Goal: Information Seeking & Learning: Learn about a topic

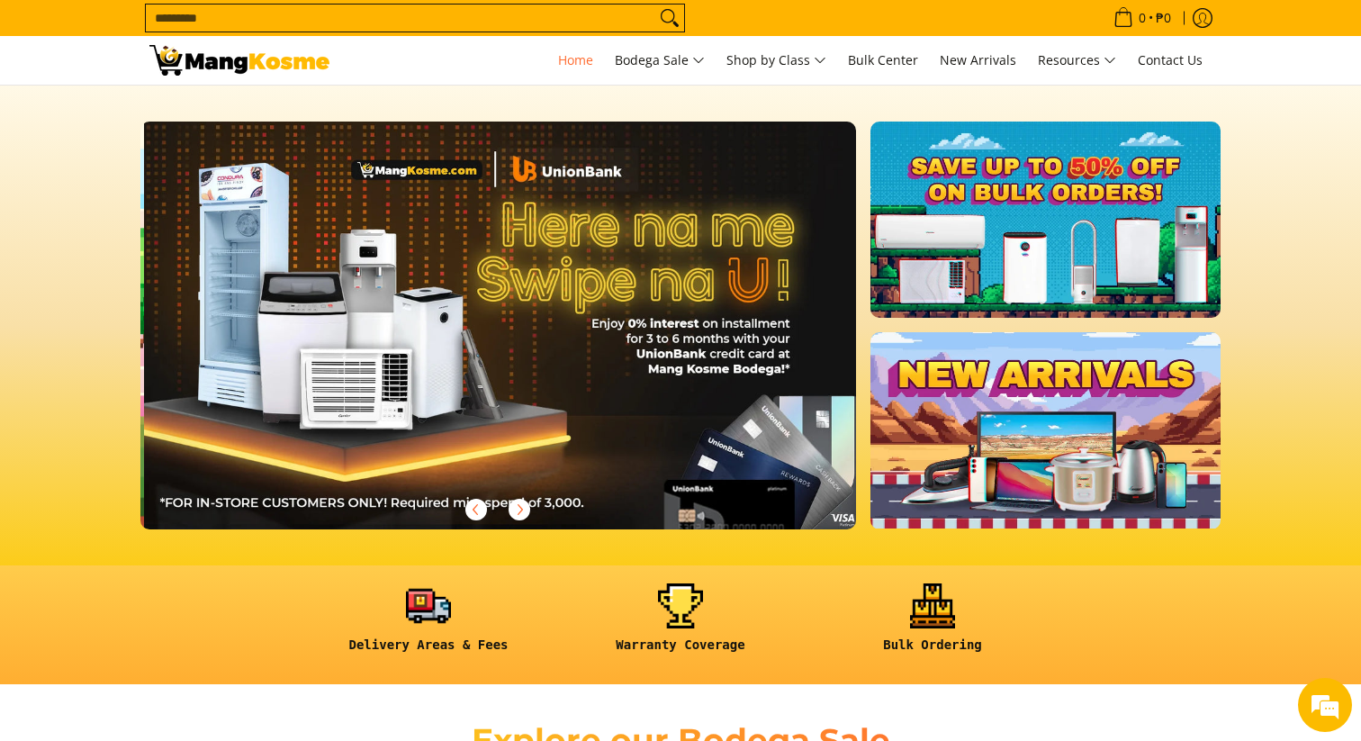
scroll to position [0, 715]
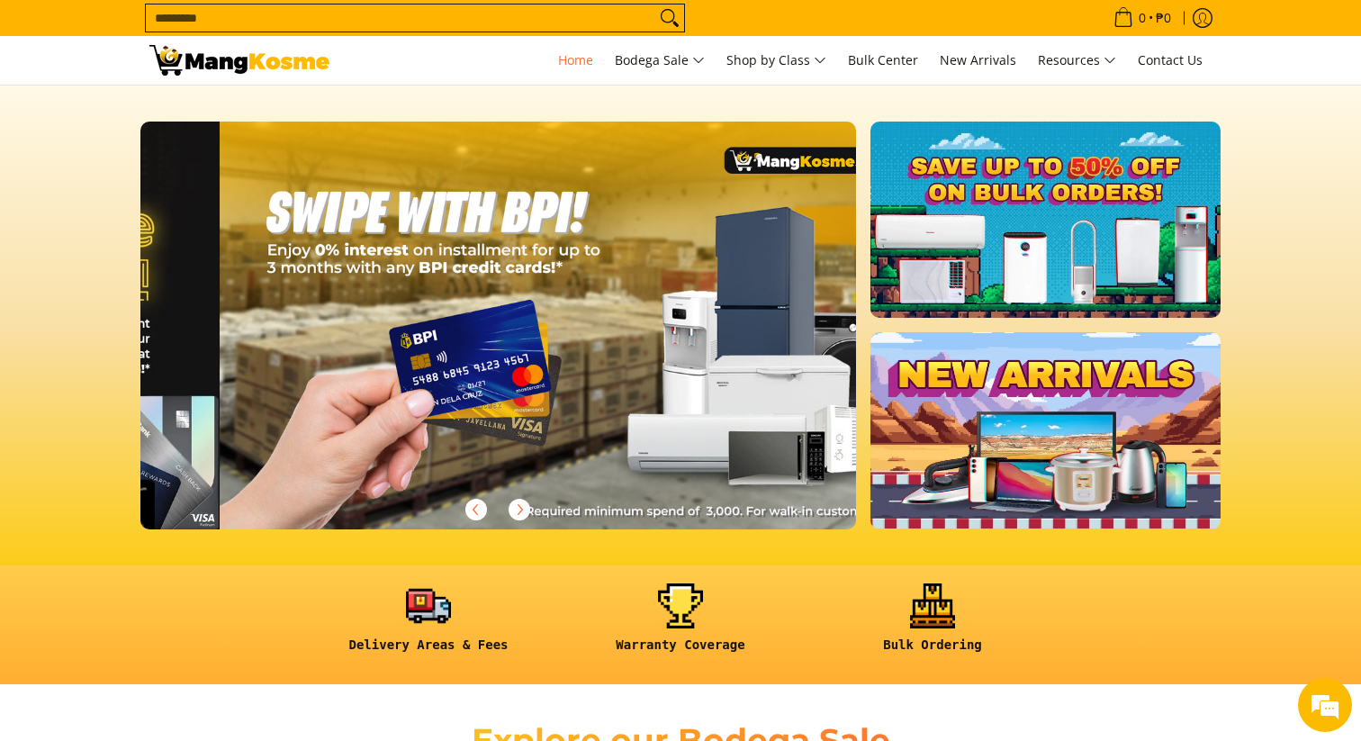
click at [484, 320] on div at bounding box center [220, 325] width 2862 height 408
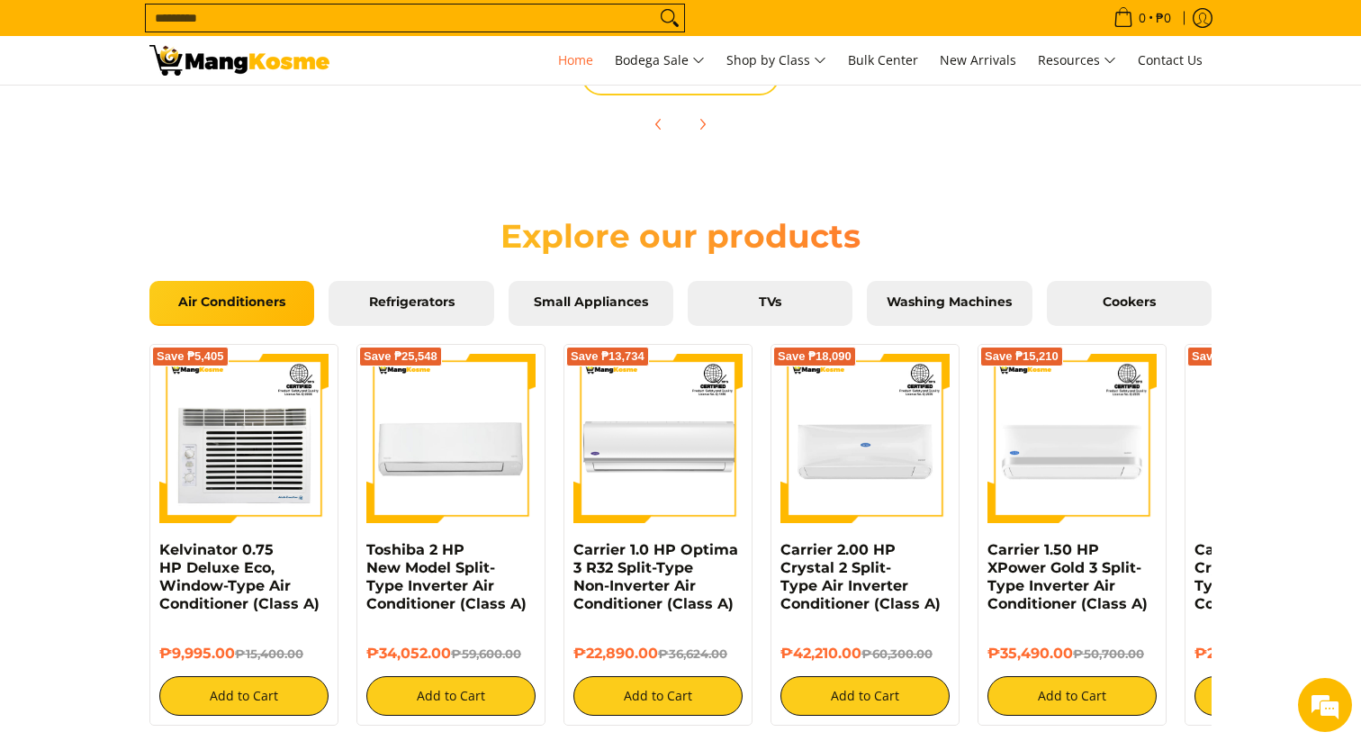
scroll to position [1501, 0]
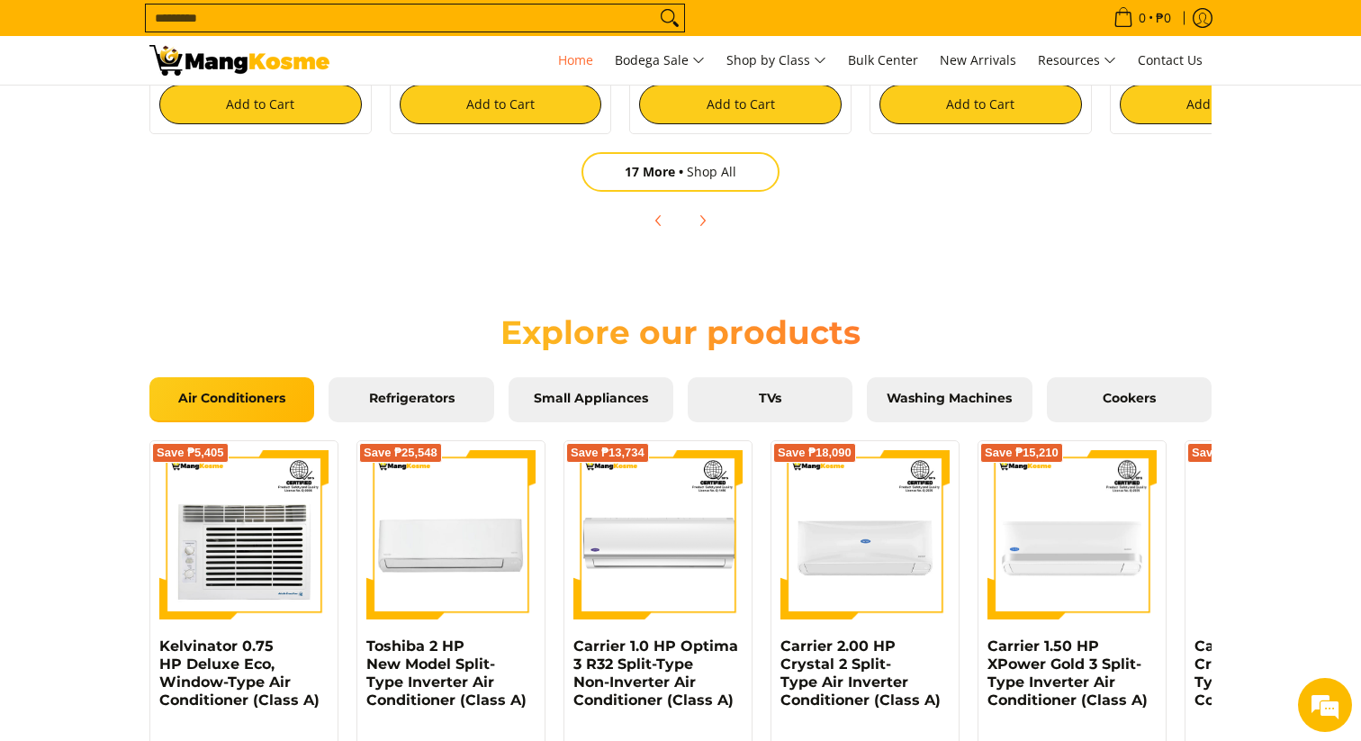
click at [402, 402] on span "Refrigerators" at bounding box center [411, 399] width 138 height 16
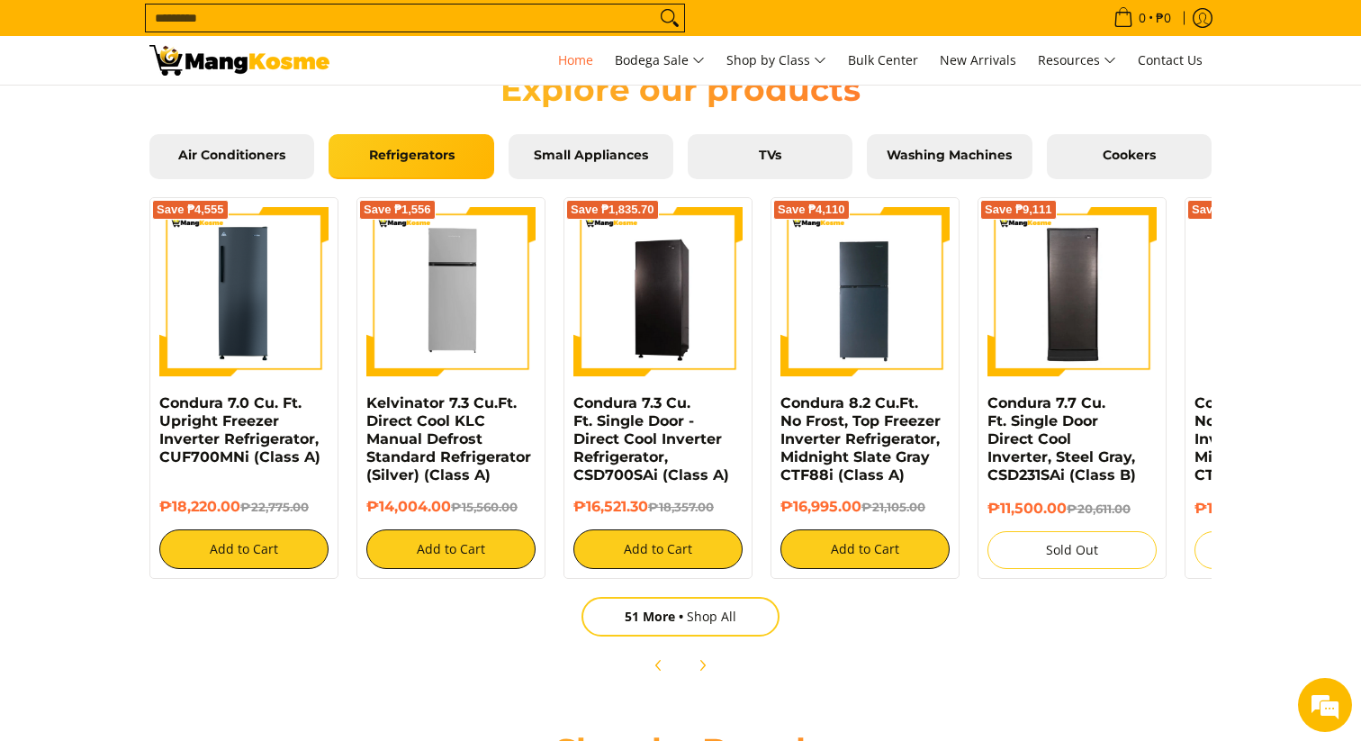
scroll to position [1762, 0]
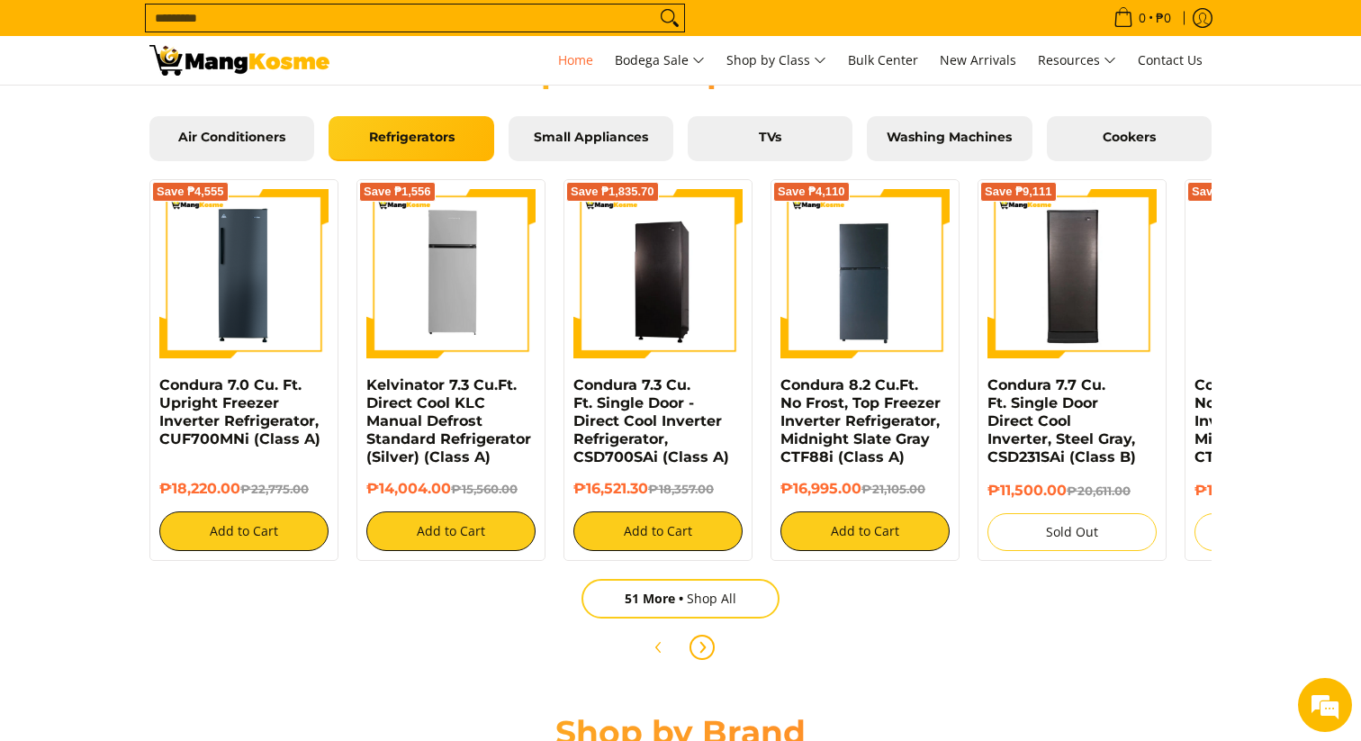
drag, startPoint x: 0, startPoint y: 0, endPoint x: 704, endPoint y: 646, distance: 955.4
click at [704, 646] on icon "Next" at bounding box center [702, 647] width 14 height 14
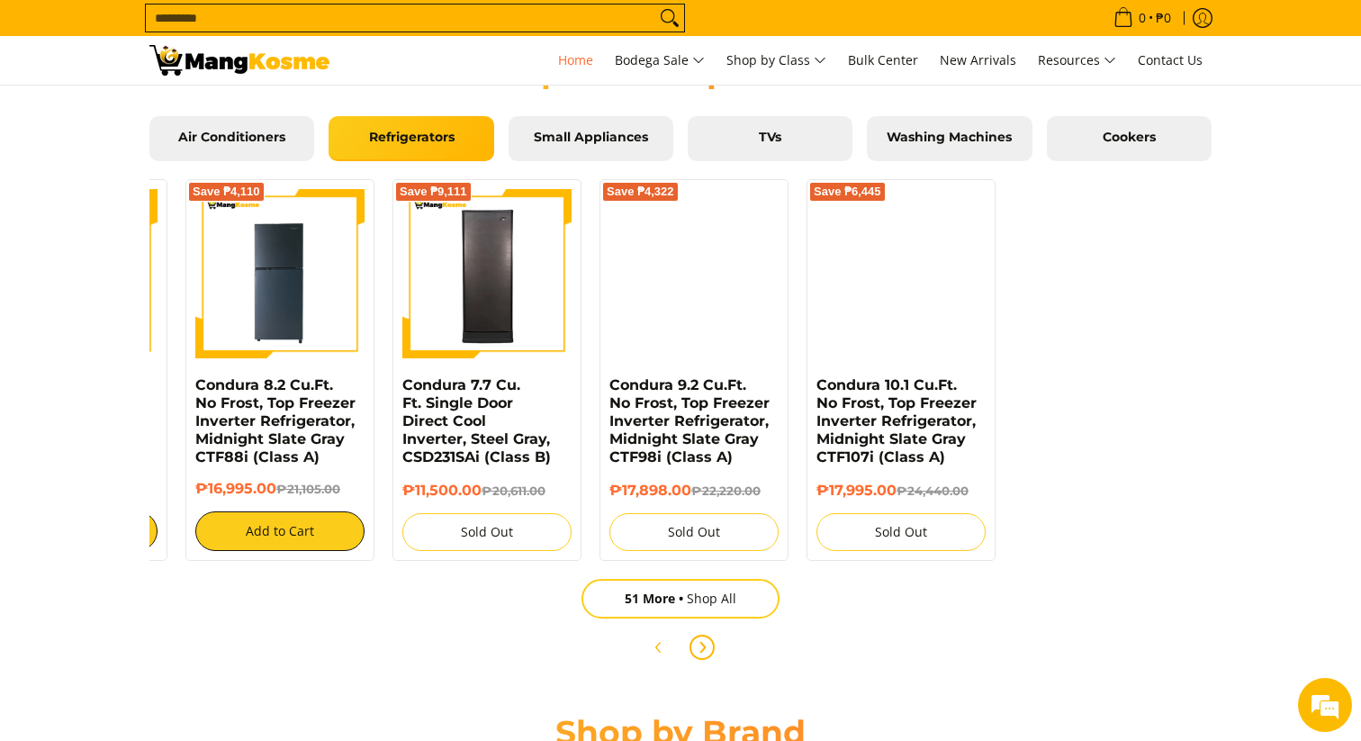
scroll to position [0, 599]
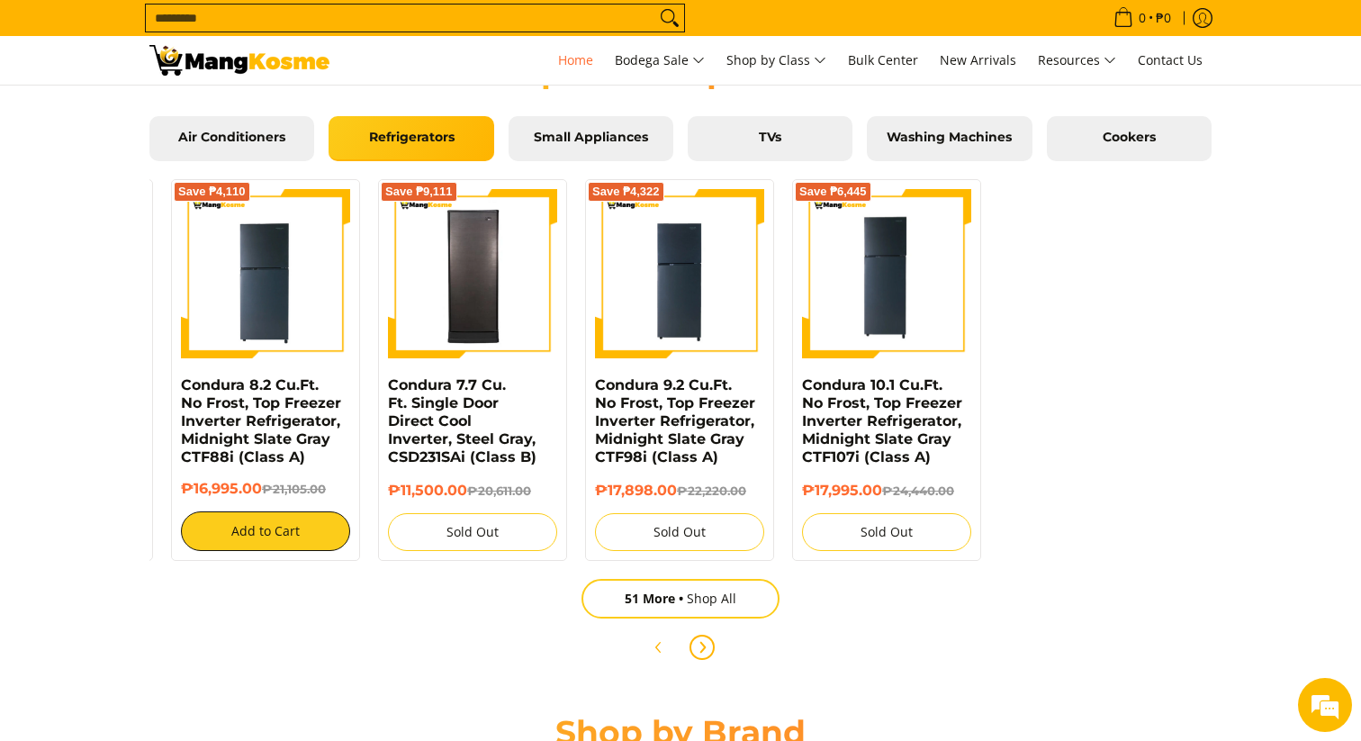
click at [704, 646] on icon "Next" at bounding box center [703, 647] width 4 height 10
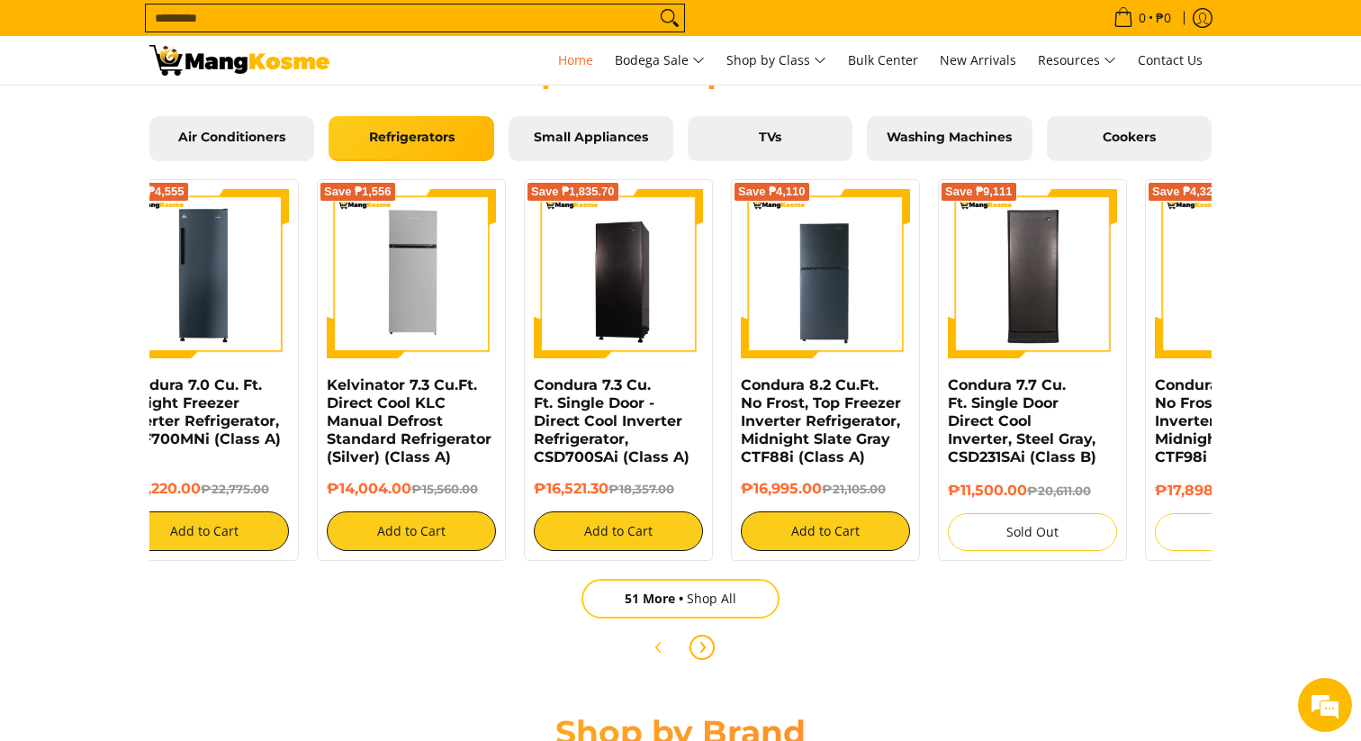
scroll to position [0, 0]
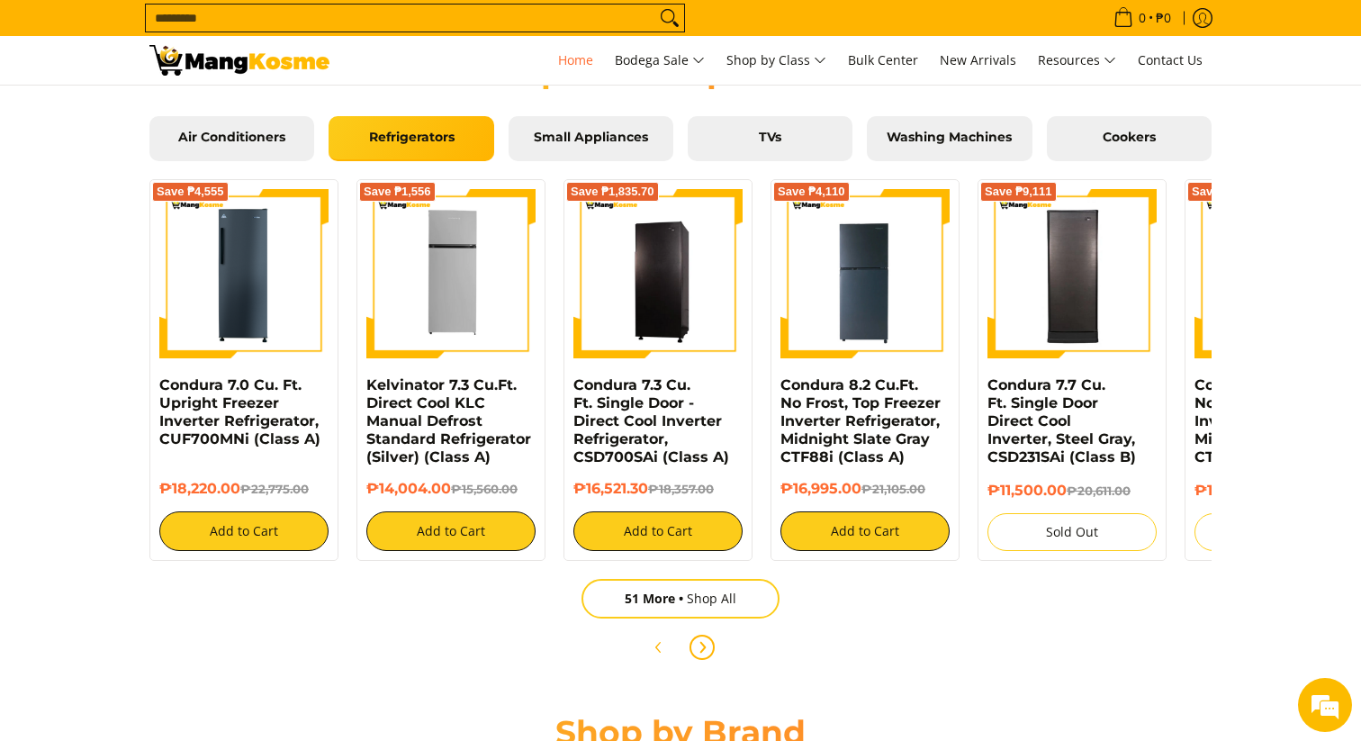
click at [704, 646] on icon "Next" at bounding box center [703, 647] width 4 height 10
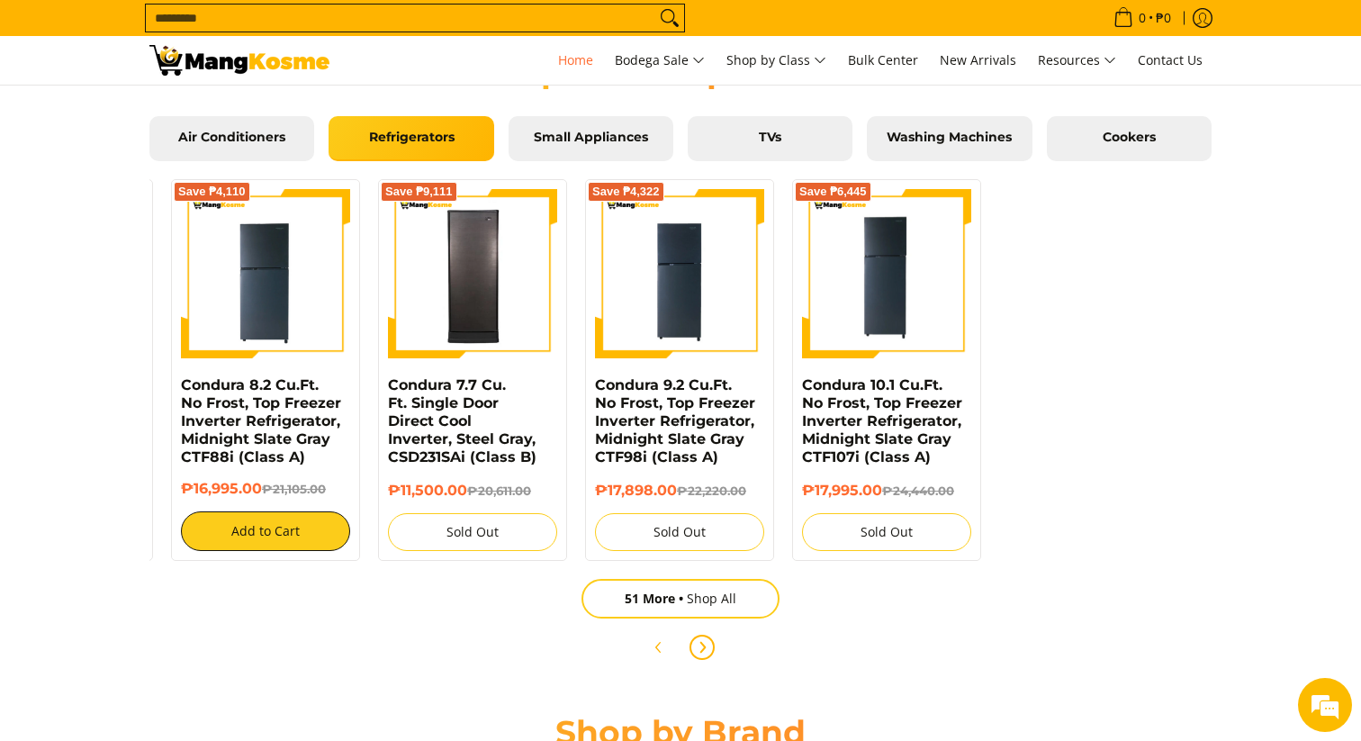
click at [704, 646] on icon "Next" at bounding box center [703, 647] width 4 height 10
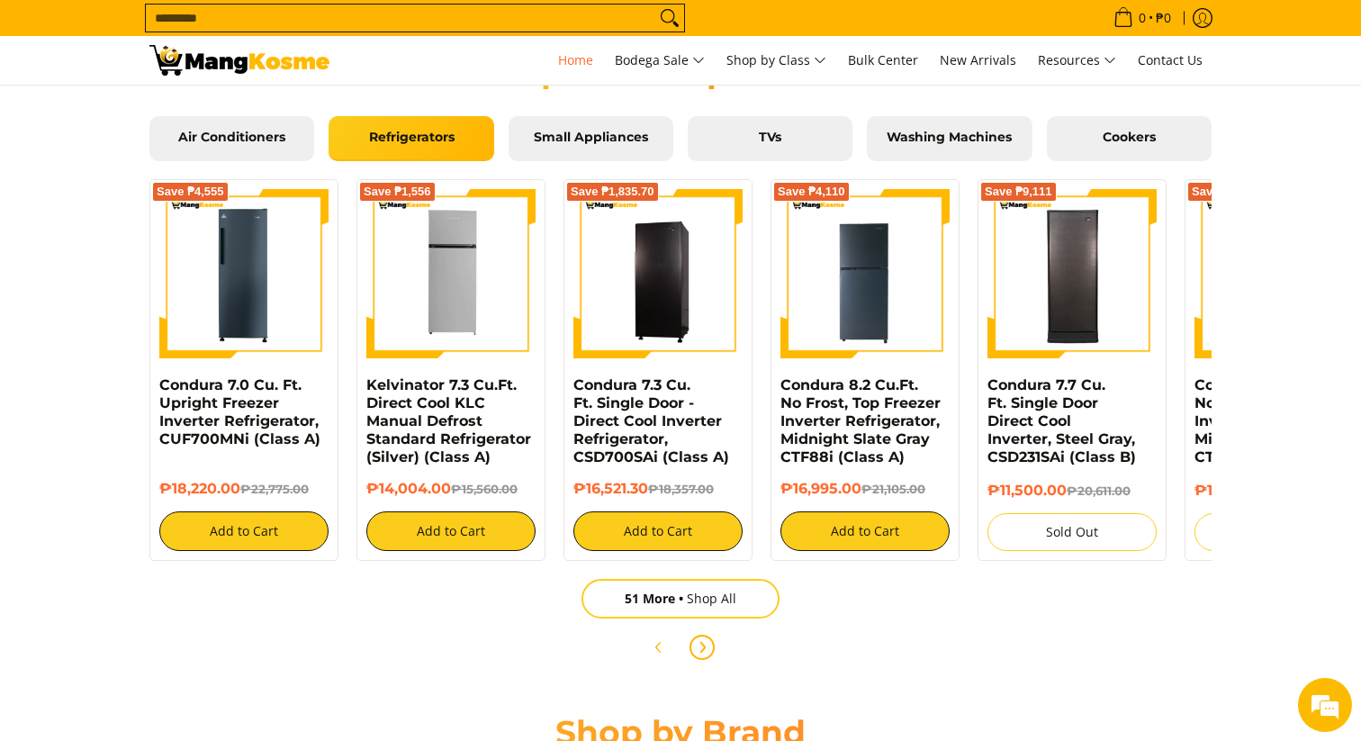
click at [704, 644] on icon "Next" at bounding box center [702, 647] width 14 height 14
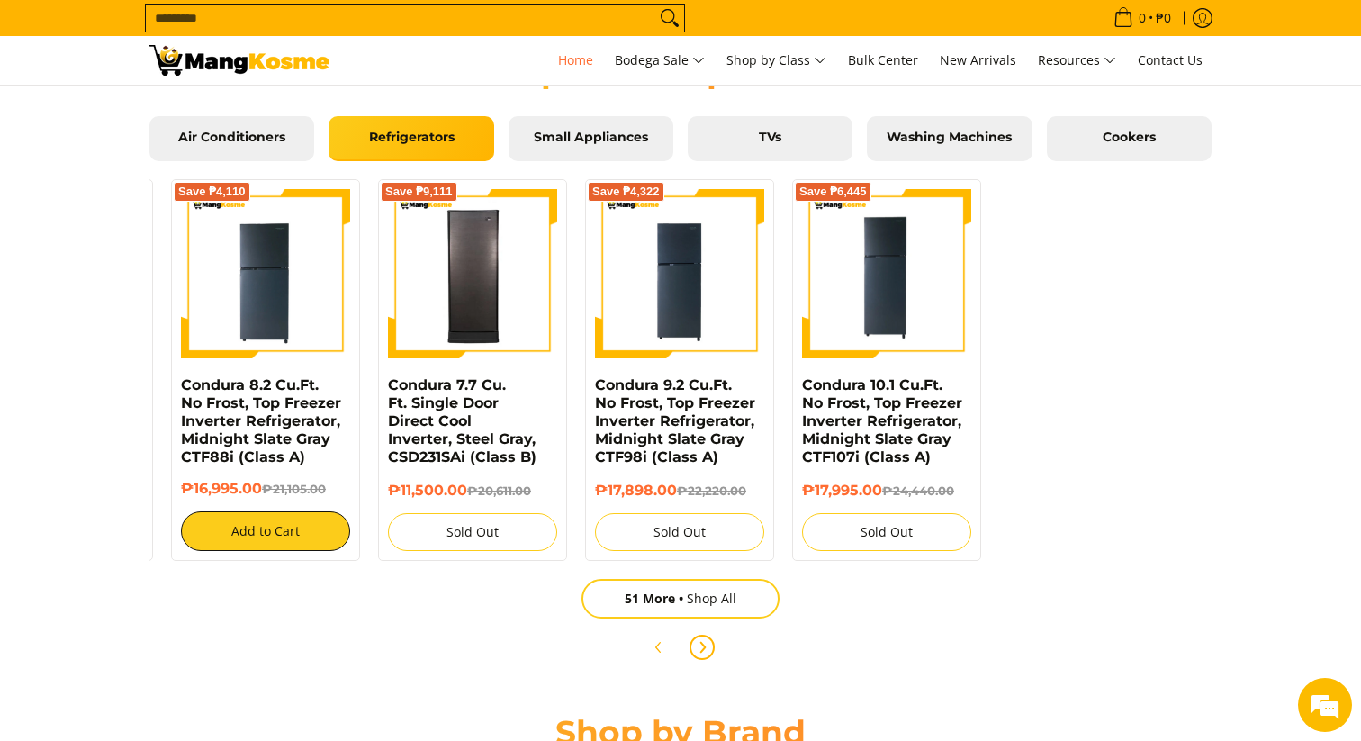
click at [704, 644] on icon "Next" at bounding box center [702, 647] width 14 height 14
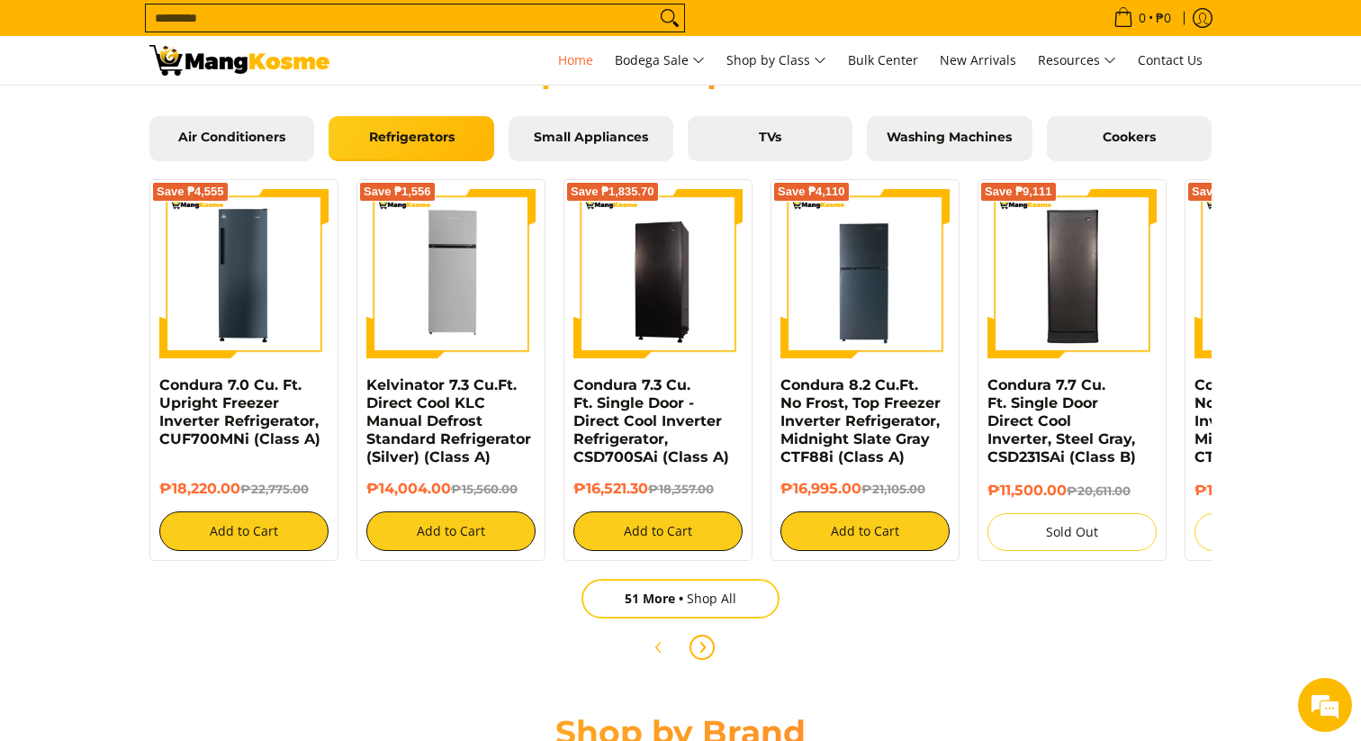
click at [704, 644] on icon "Next" at bounding box center [702, 647] width 14 height 14
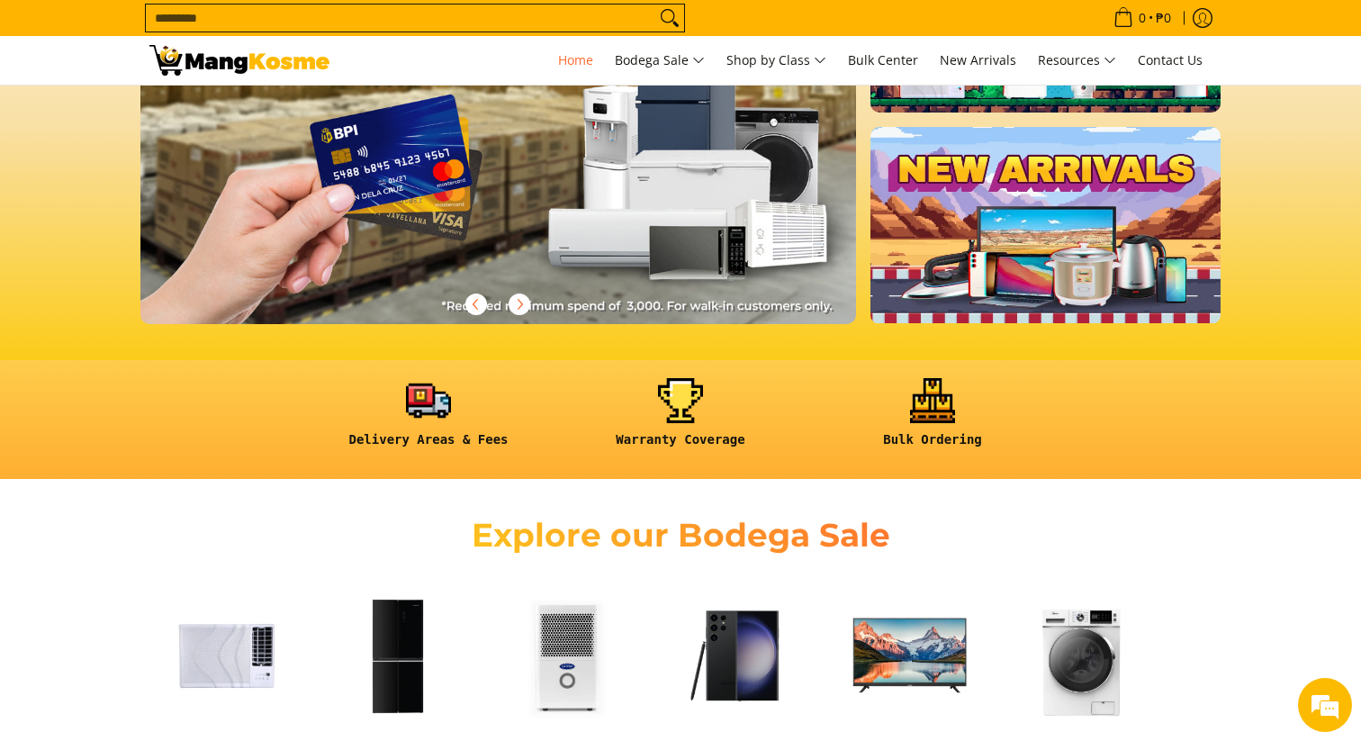
scroll to position [161, 0]
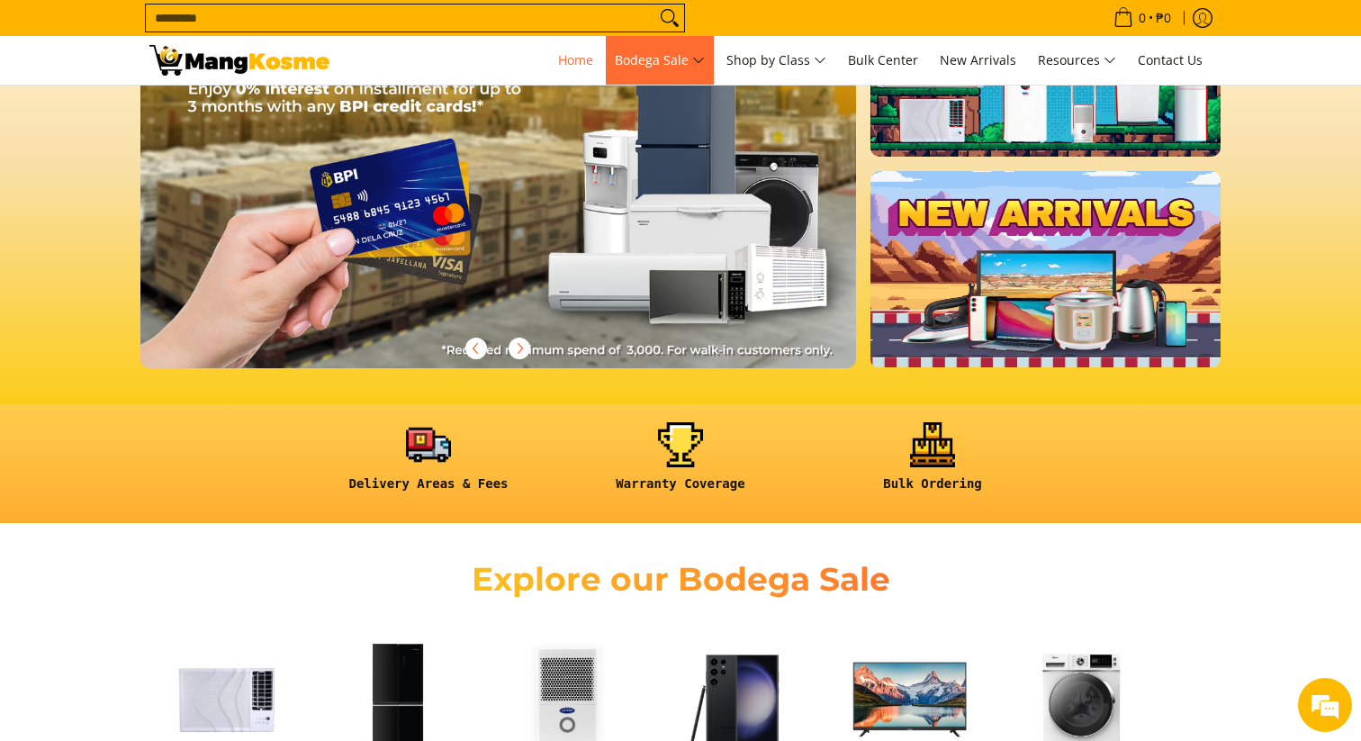
click at [638, 54] on span "Bodega Sale" at bounding box center [660, 60] width 90 height 22
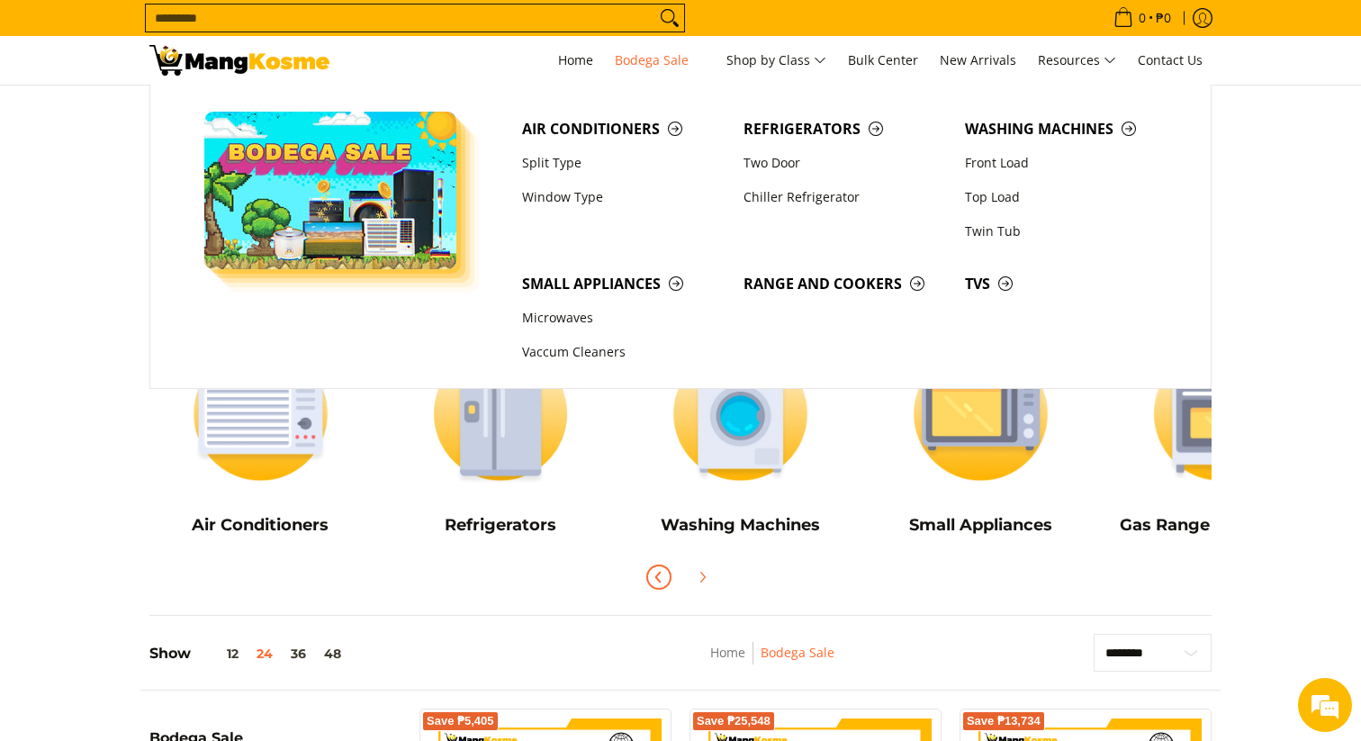
click at [677, 594] on button "Previous" at bounding box center [659, 577] width 40 height 40
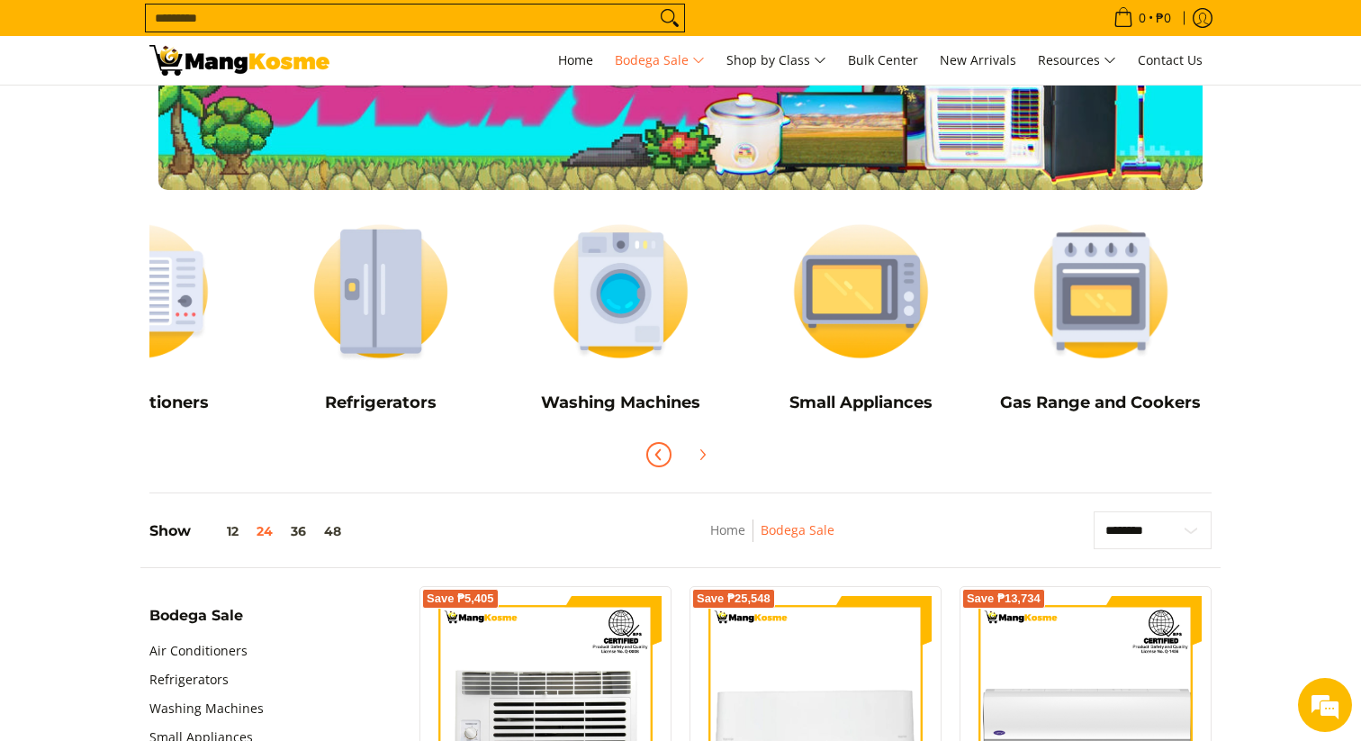
scroll to position [124, 0]
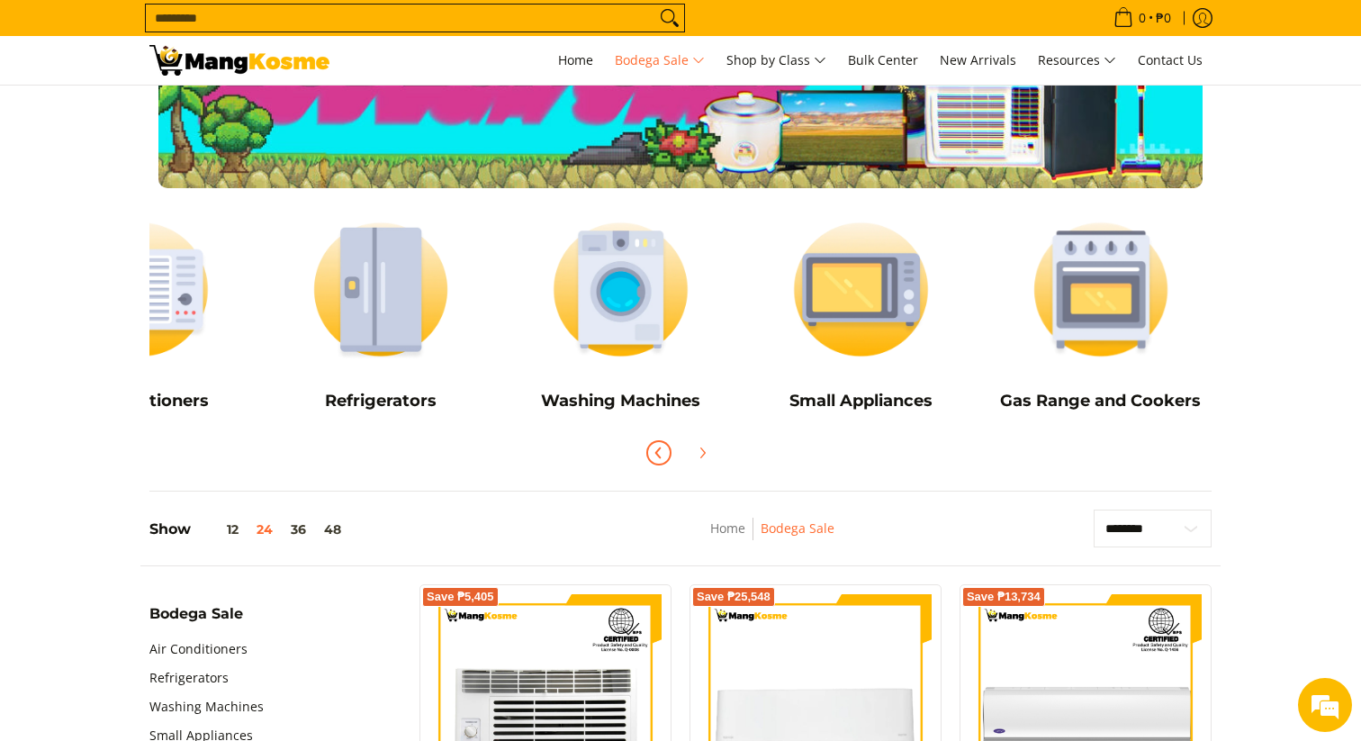
click at [383, 301] on img at bounding box center [381, 289] width 222 height 166
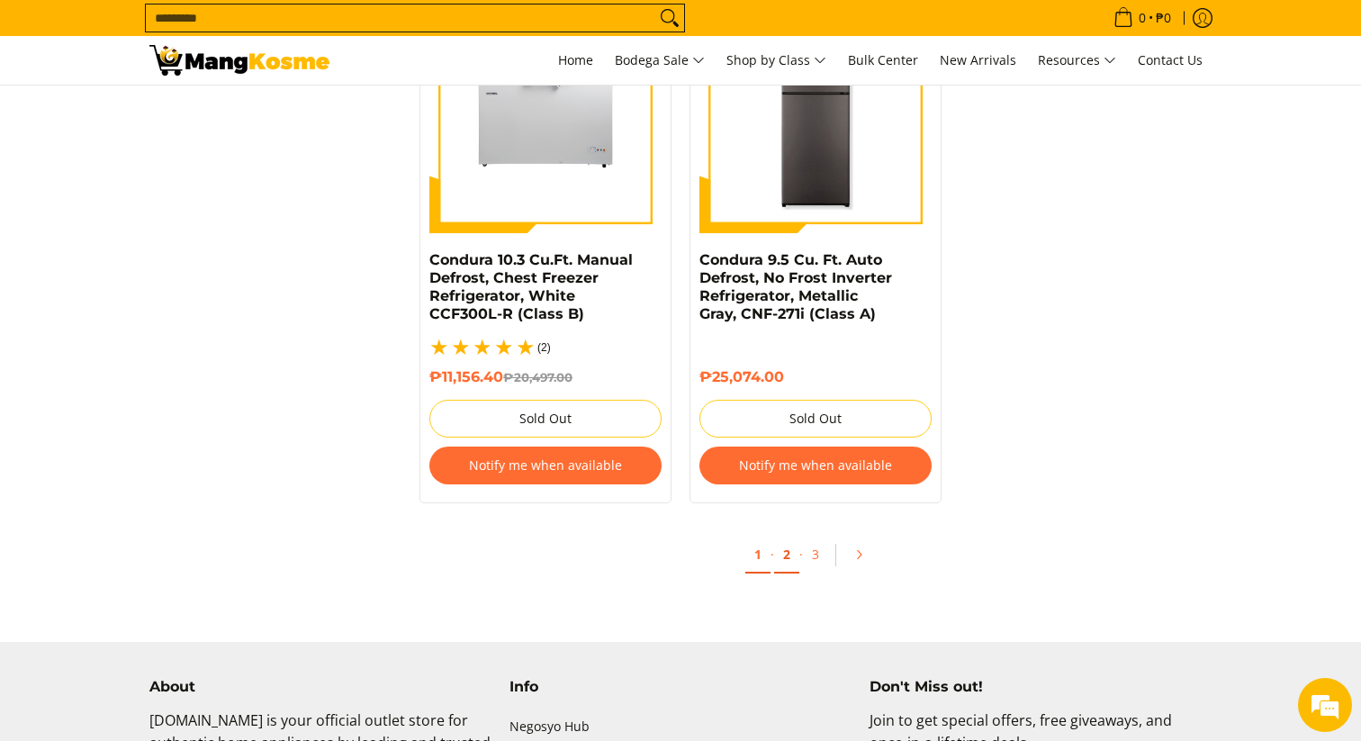
click at [787, 544] on link "2" at bounding box center [786, 554] width 25 height 37
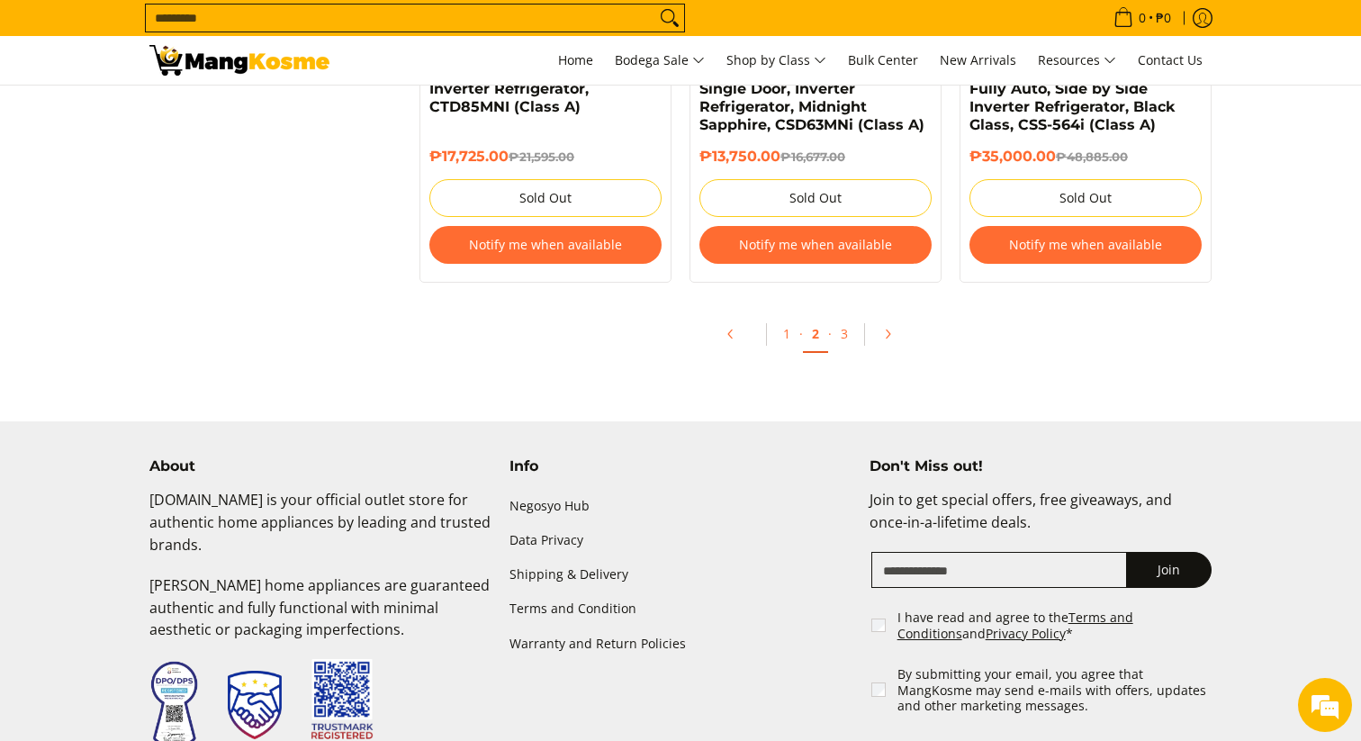
scroll to position [3984, 0]
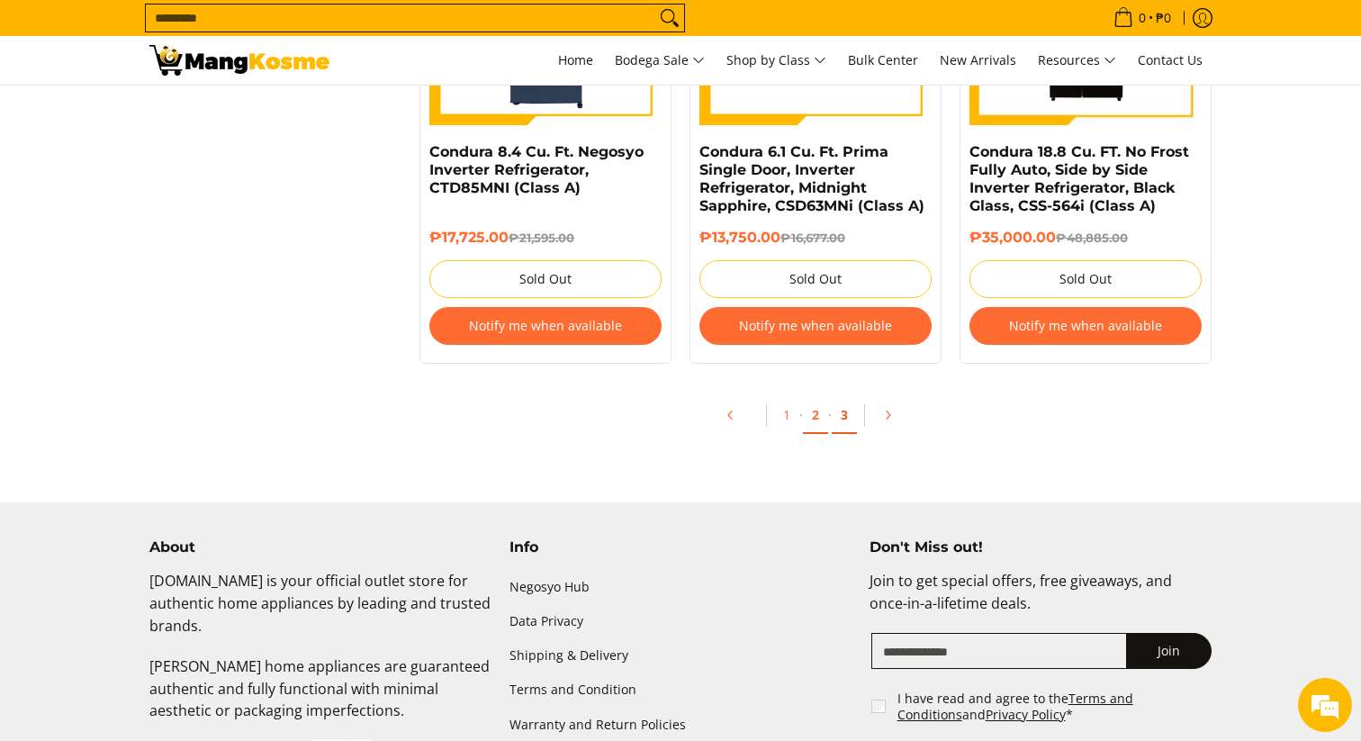
click at [843, 423] on link "3" at bounding box center [844, 415] width 25 height 37
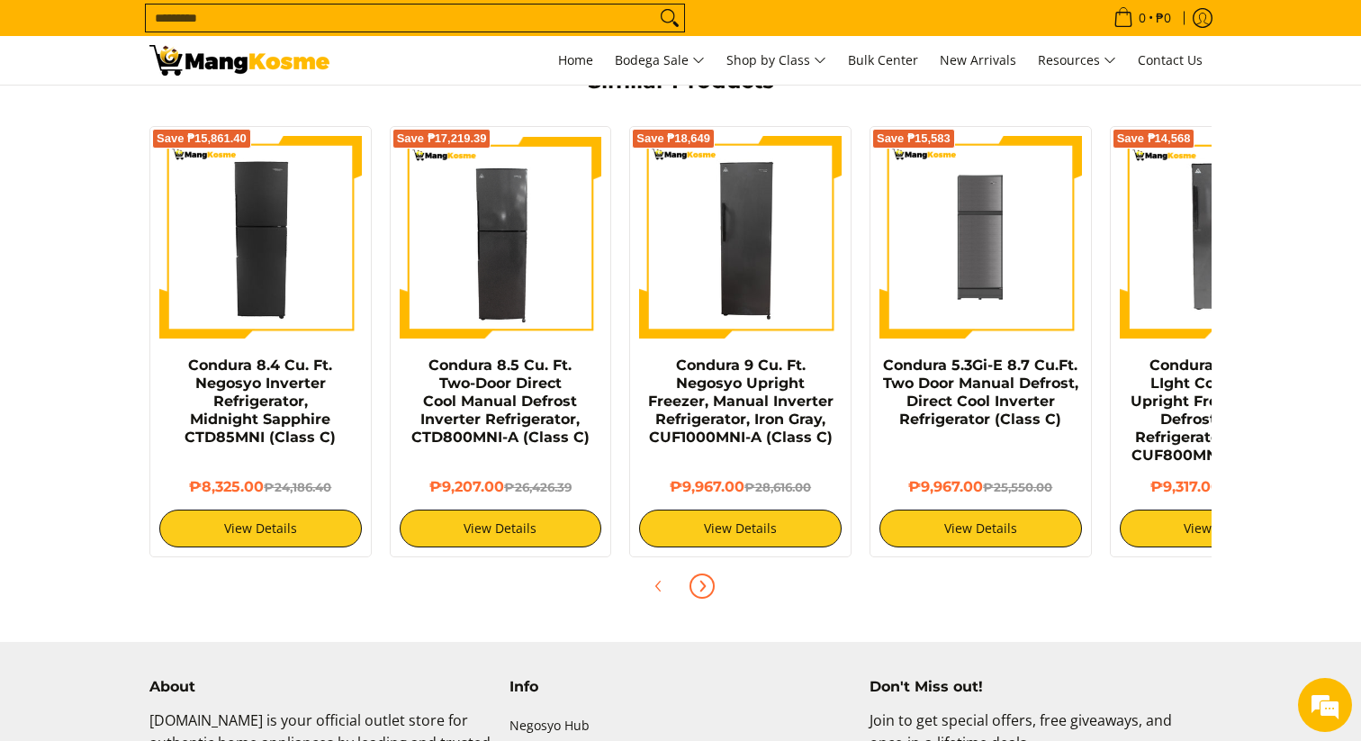
click at [702, 579] on icon "Next" at bounding box center [702, 586] width 14 height 14
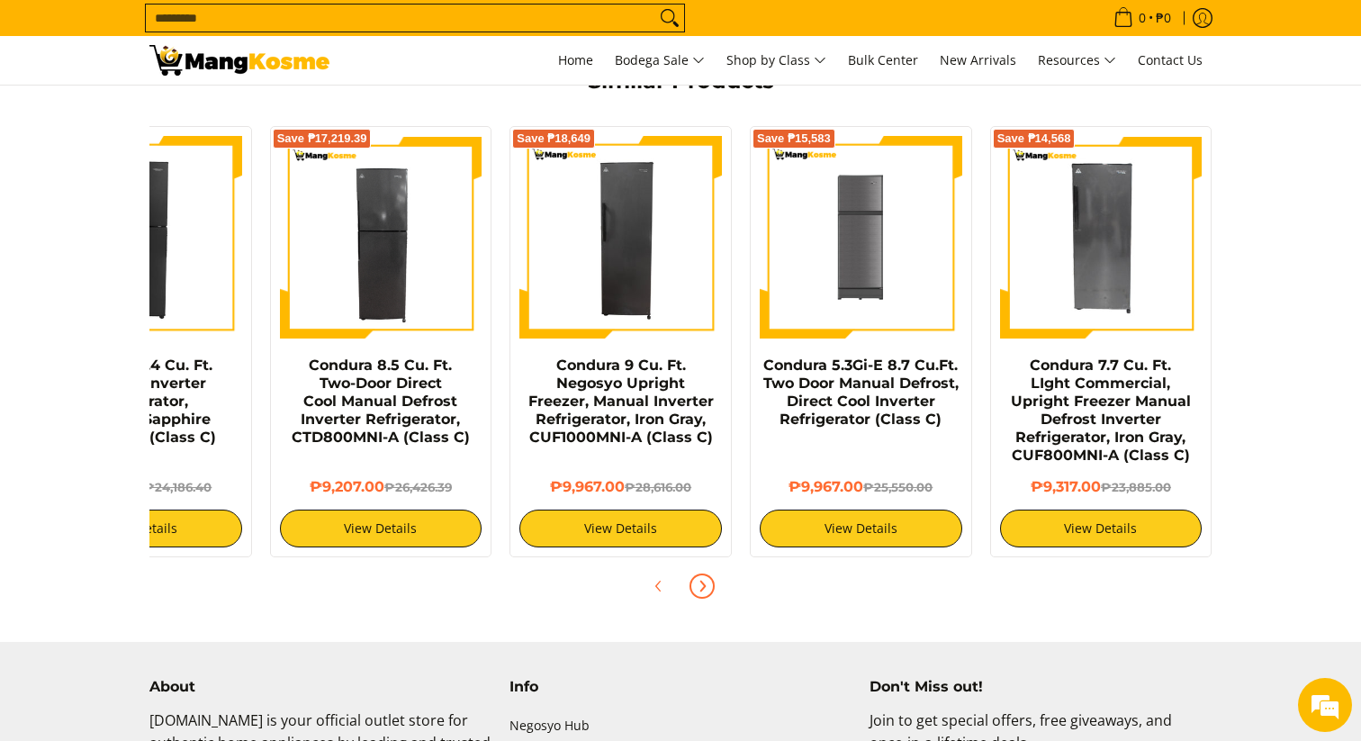
click at [702, 580] on icon "Next" at bounding box center [703, 585] width 4 height 10
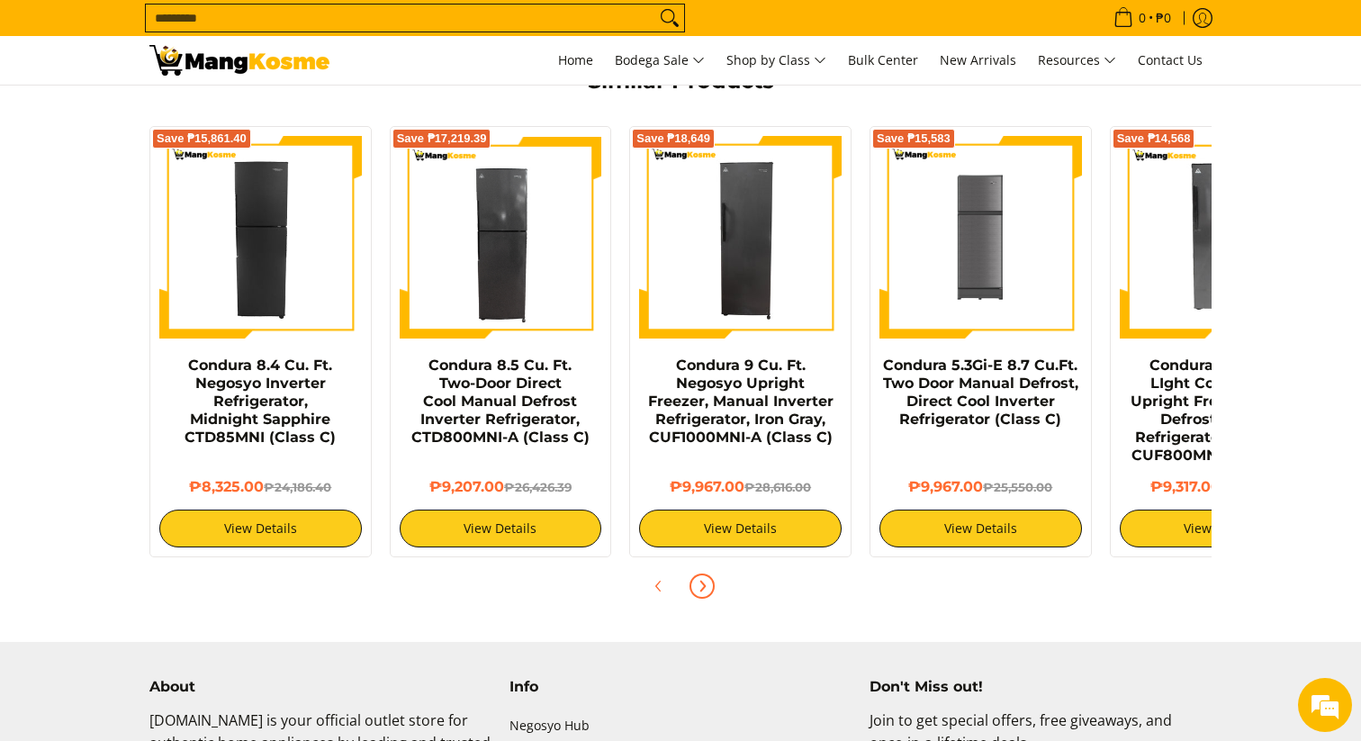
click at [702, 580] on icon "Next" at bounding box center [703, 585] width 4 height 10
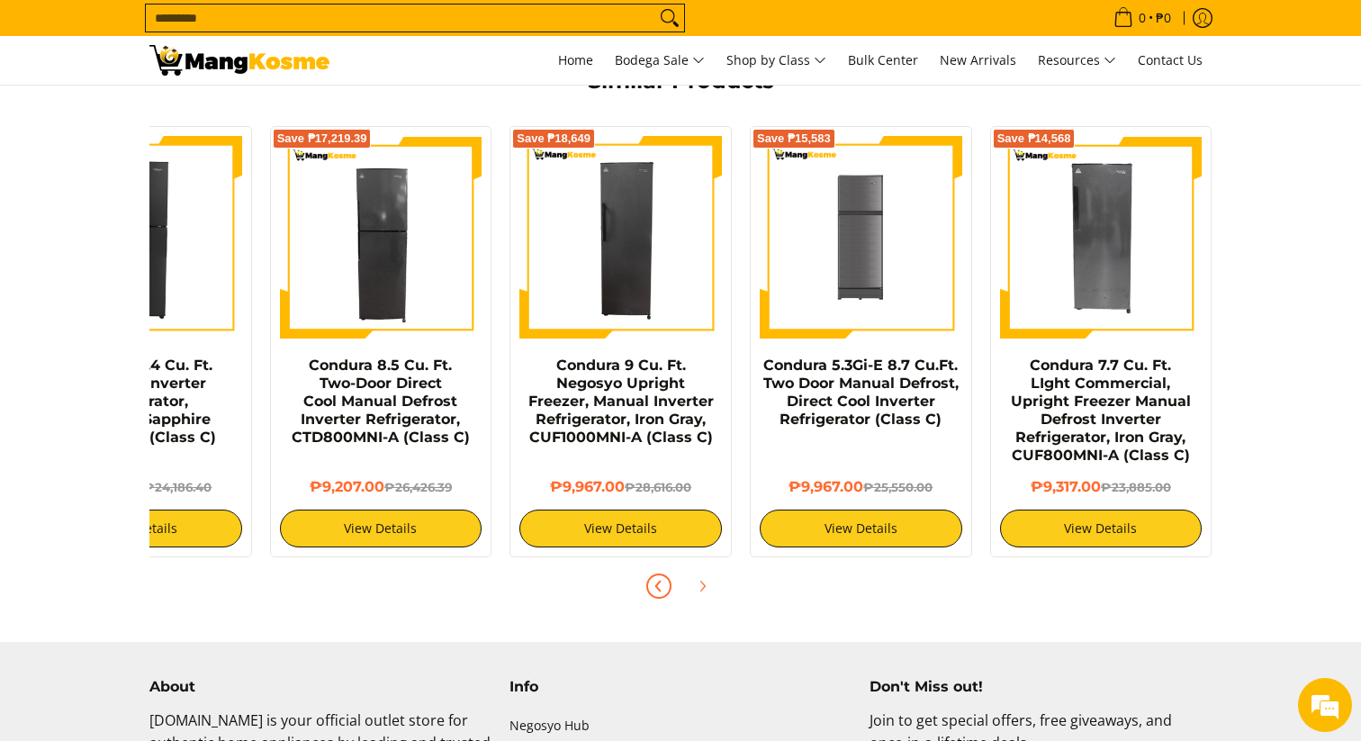
click at [657, 580] on icon "Previous" at bounding box center [658, 585] width 4 height 10
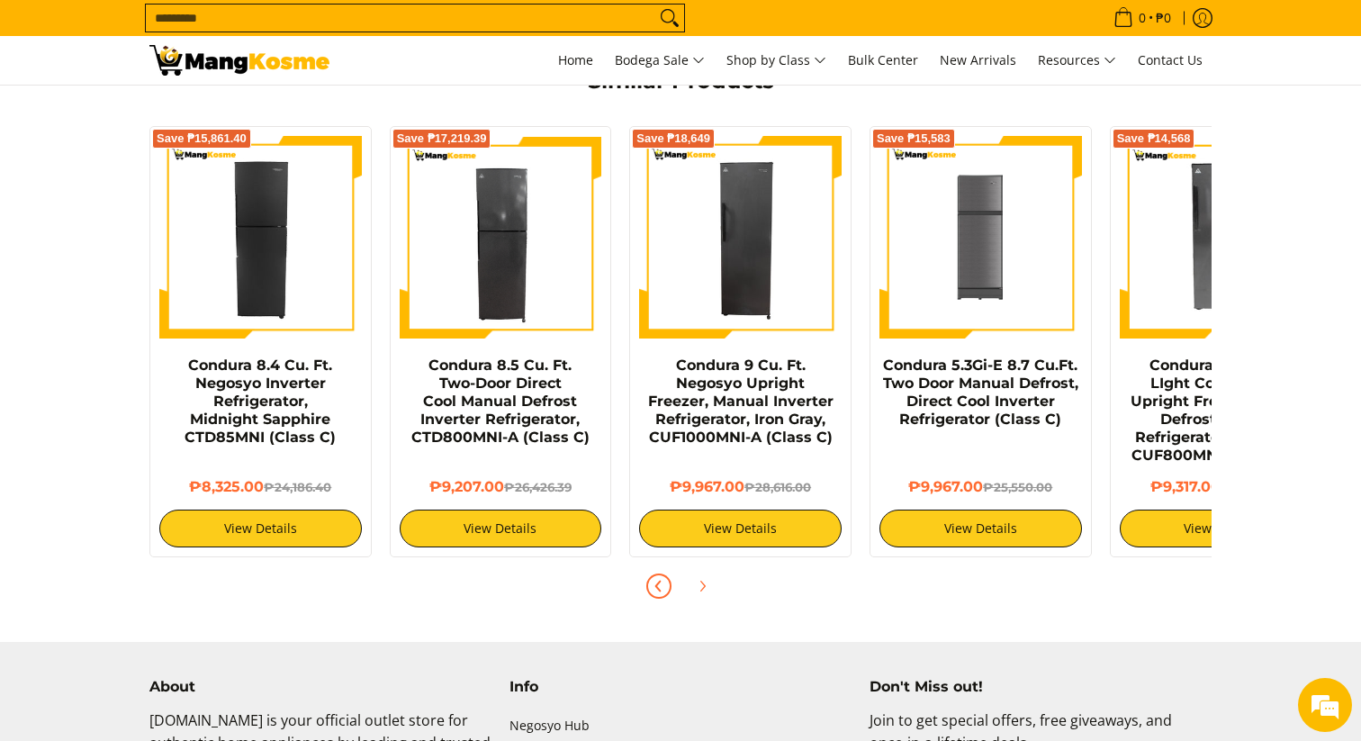
drag, startPoint x: 0, startPoint y: 0, endPoint x: 657, endPoint y: 569, distance: 868.9
click at [657, 580] on icon "Previous" at bounding box center [658, 585] width 4 height 10
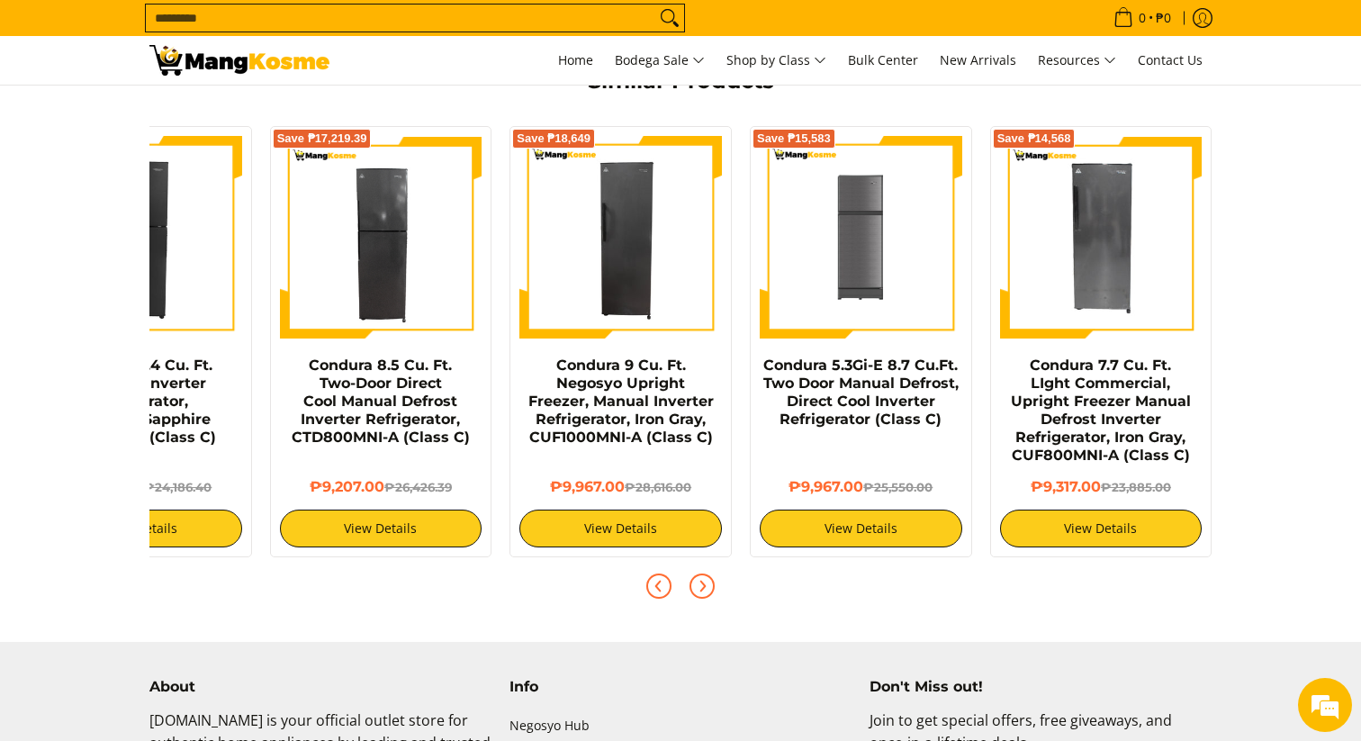
click at [702, 579] on icon "Next" at bounding box center [702, 586] width 14 height 14
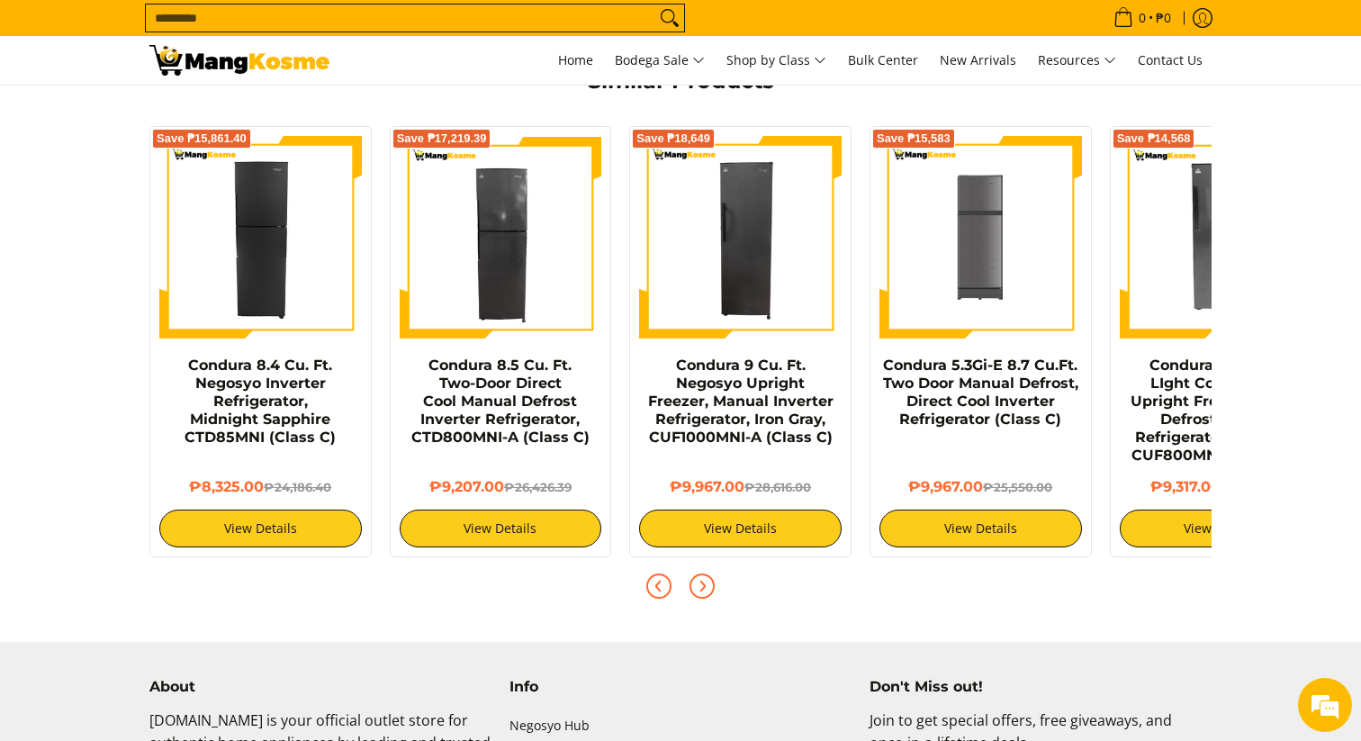
click at [702, 579] on icon "Next" at bounding box center [702, 586] width 14 height 14
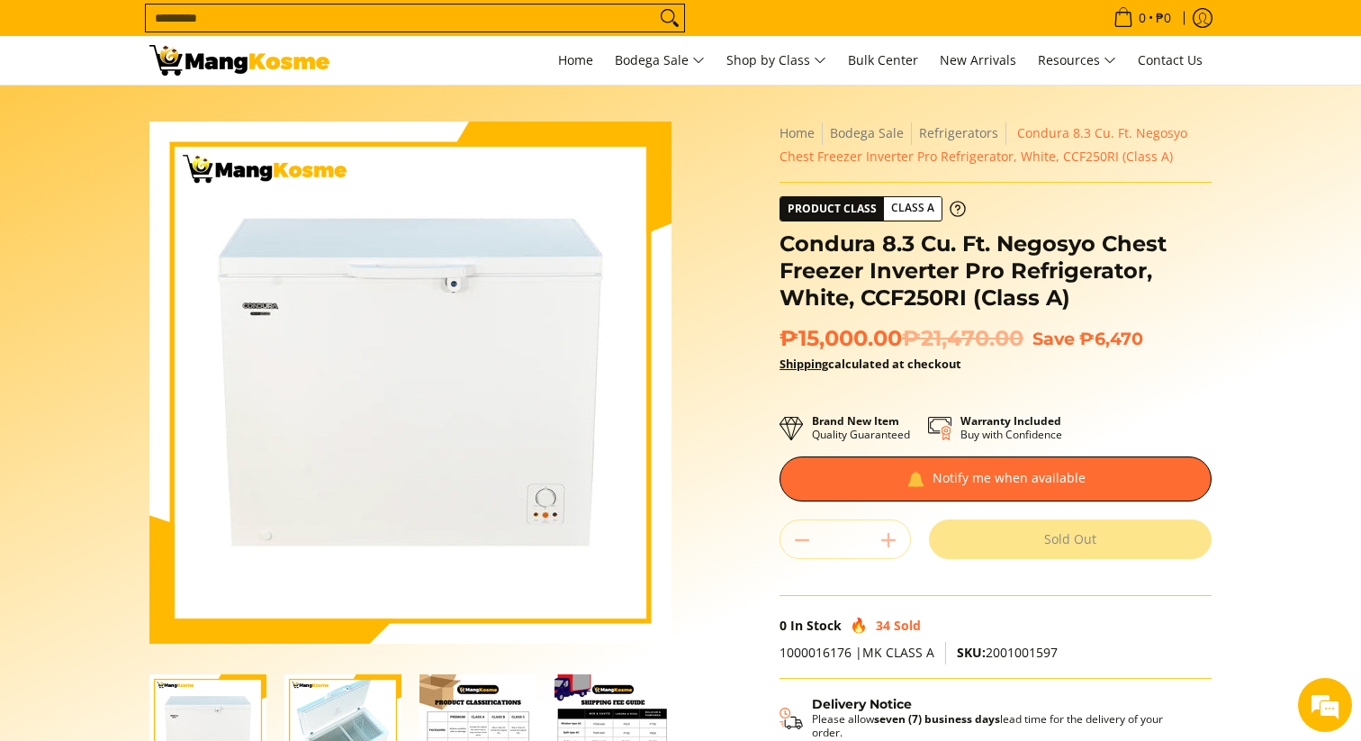
click at [512, 20] on input "Search..." at bounding box center [400, 17] width 509 height 27
click at [792, 59] on span "Shop by Class" at bounding box center [776, 60] width 100 height 22
